Goal: Submit feedback/report problem

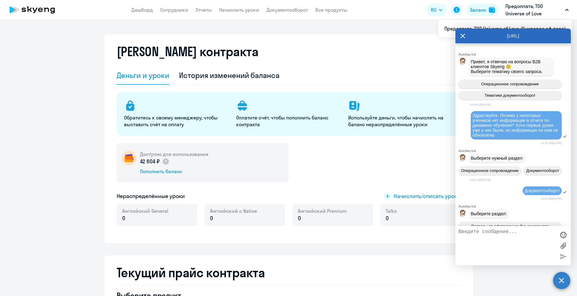
select select "english_adult_not_native_speaker"
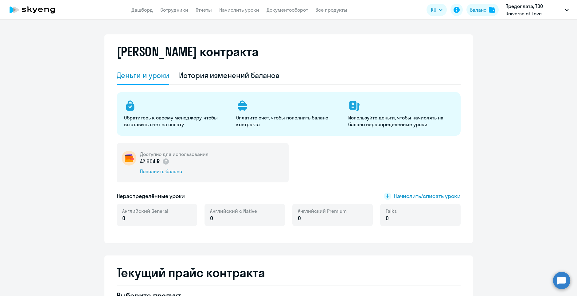
select select "english_adult_not_native_speaker"
click at [556, 278] on circle at bounding box center [561, 280] width 17 height 17
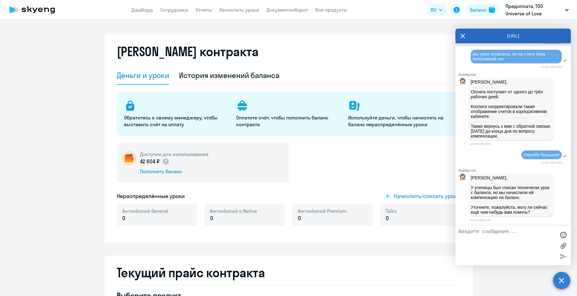
scroll to position [9091, 0]
type textarea "спасибо!"
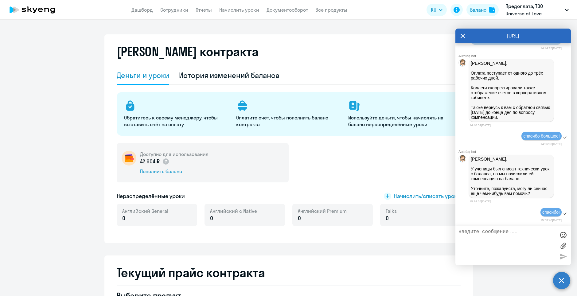
click at [460, 37] on div "[URL]" at bounding box center [514, 36] width 116 height 15
click at [463, 34] on icon at bounding box center [462, 36] width 5 height 15
